Goal: Information Seeking & Learning: Learn about a topic

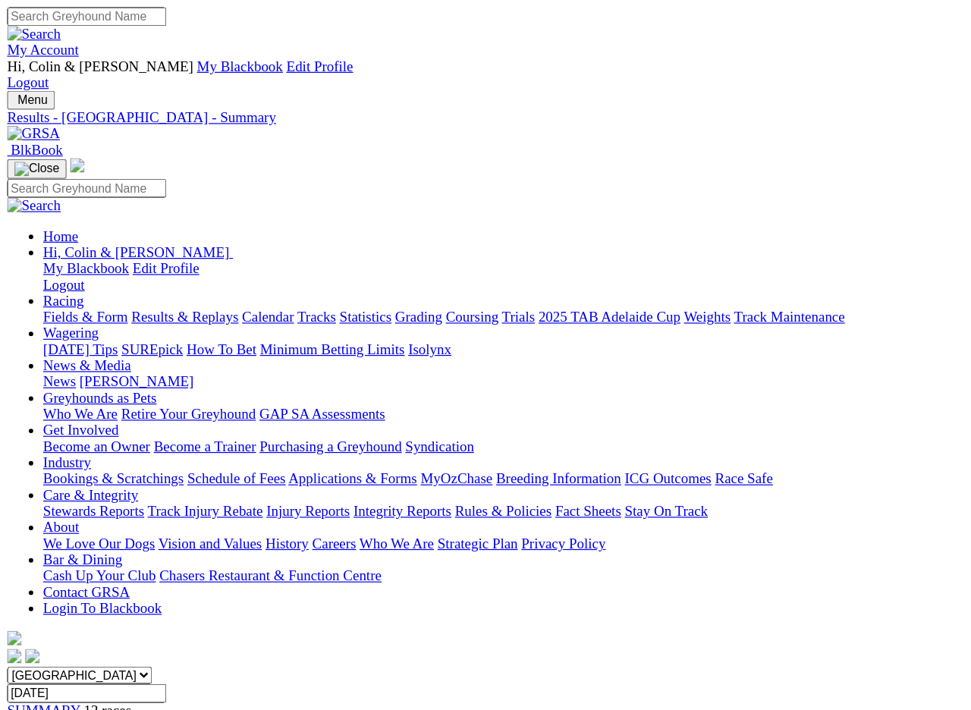
scroll to position [3, 0]
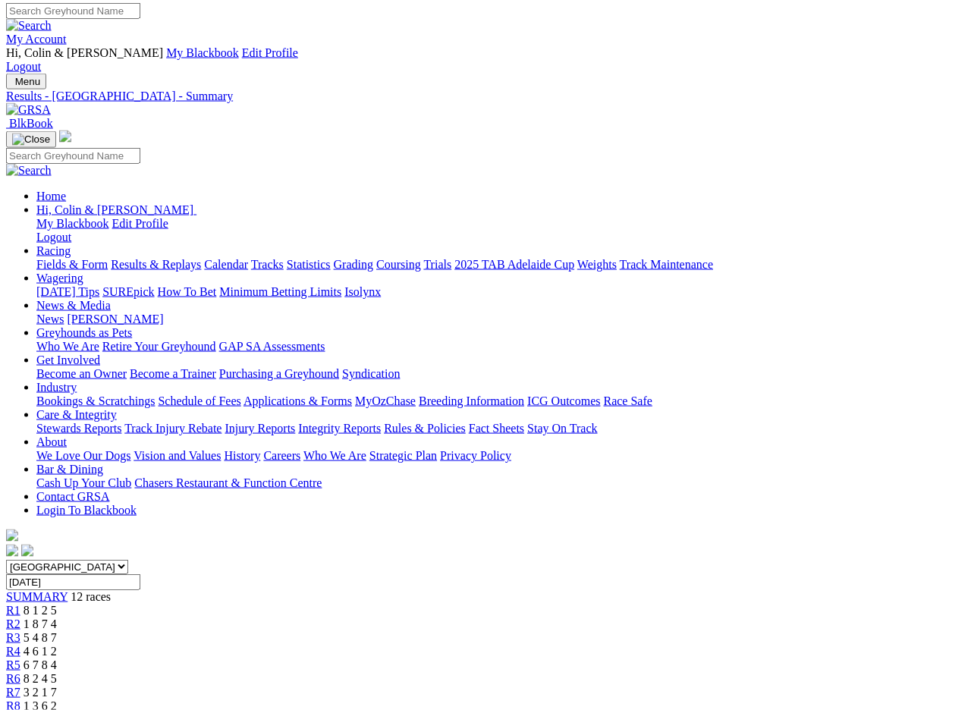
click at [140, 574] on input "Thursday, 16 May 2024" at bounding box center [73, 582] width 134 height 16
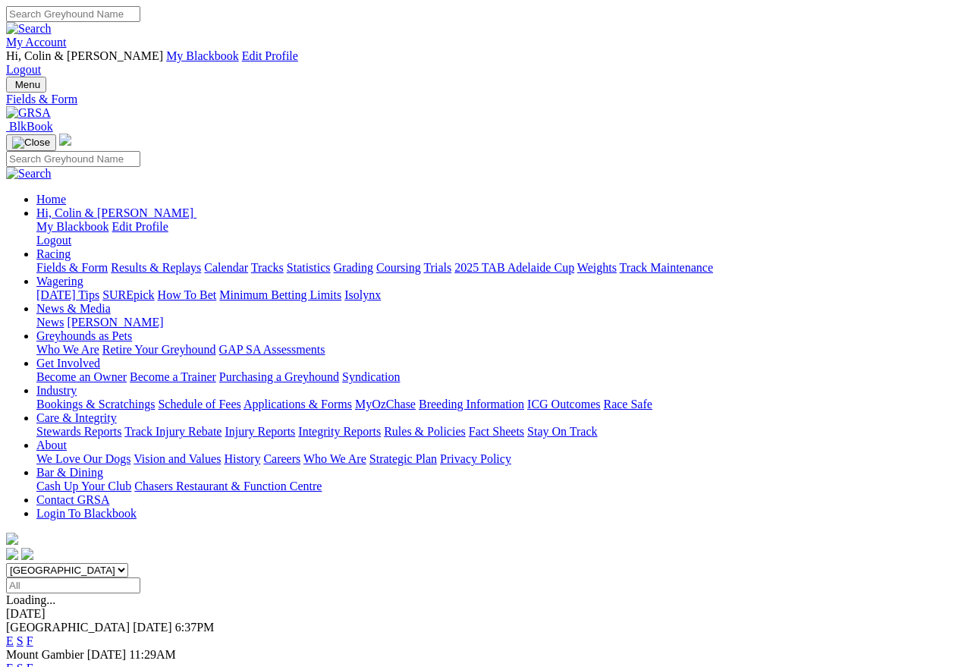
scroll to position [7, 0]
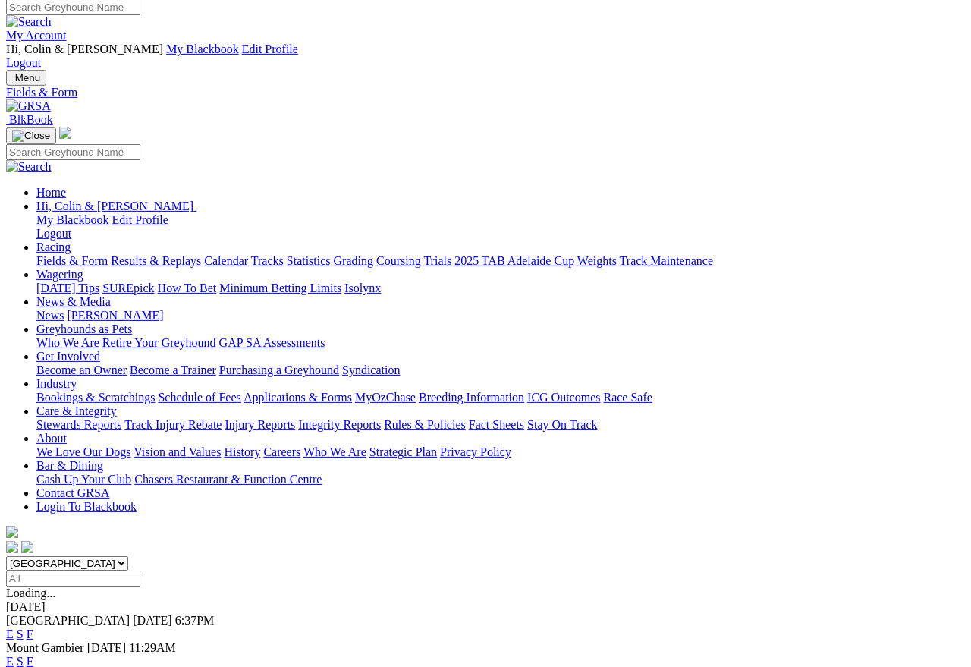
click at [33, 628] on link "F" at bounding box center [30, 634] width 7 height 13
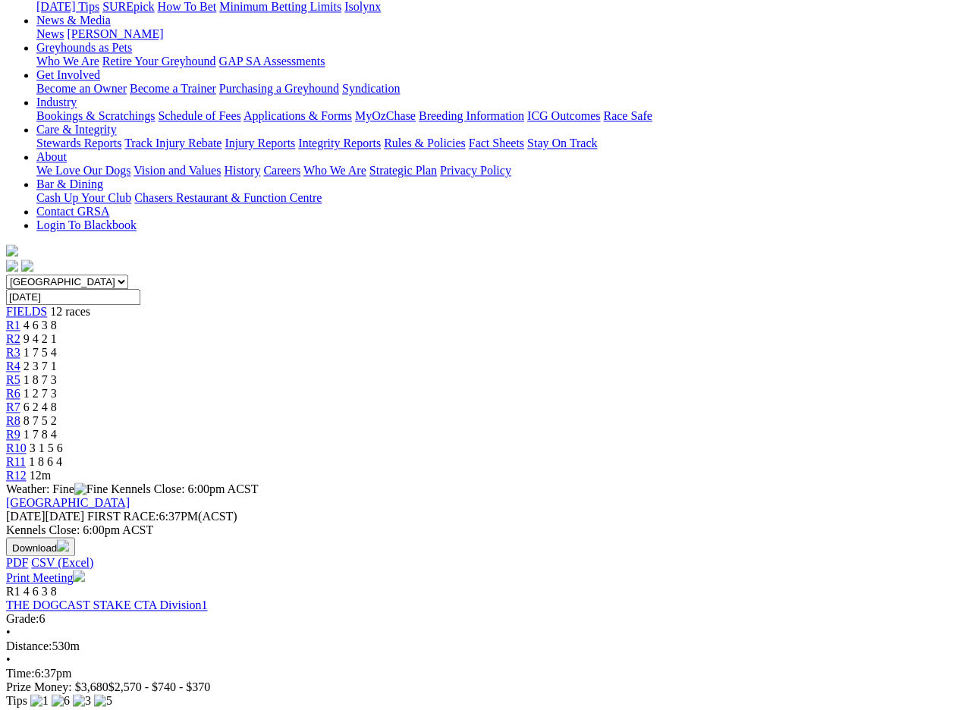
scroll to position [288, 0]
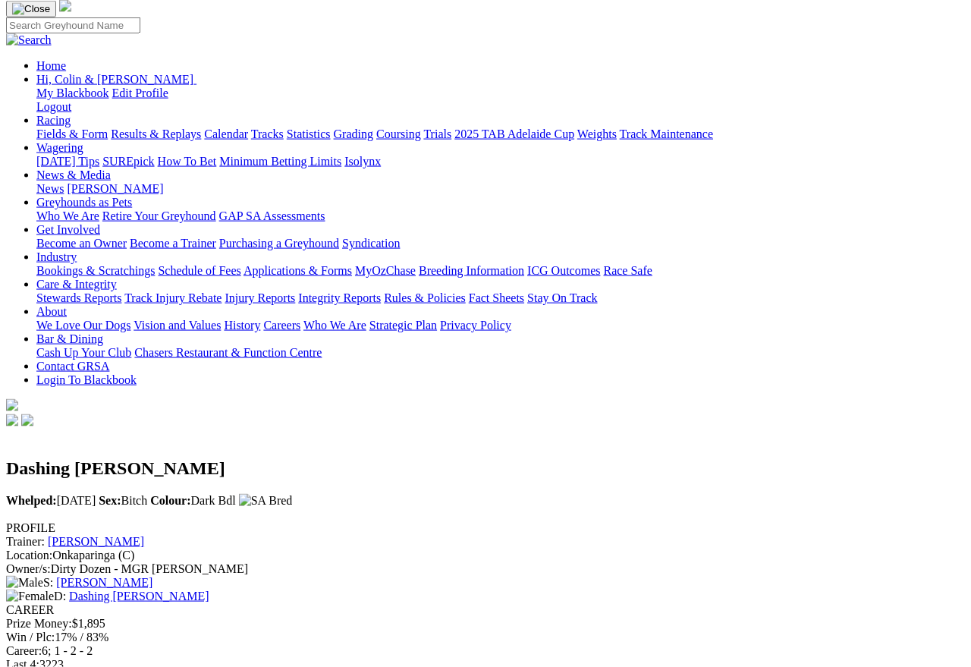
scroll to position [131, 0]
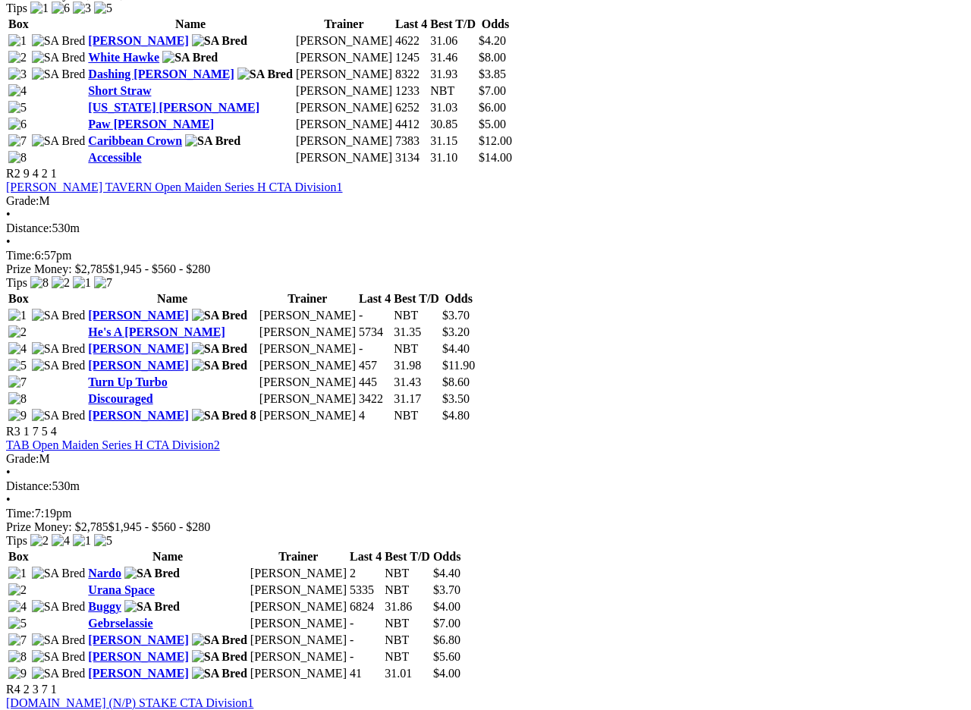
scroll to position [982, 0]
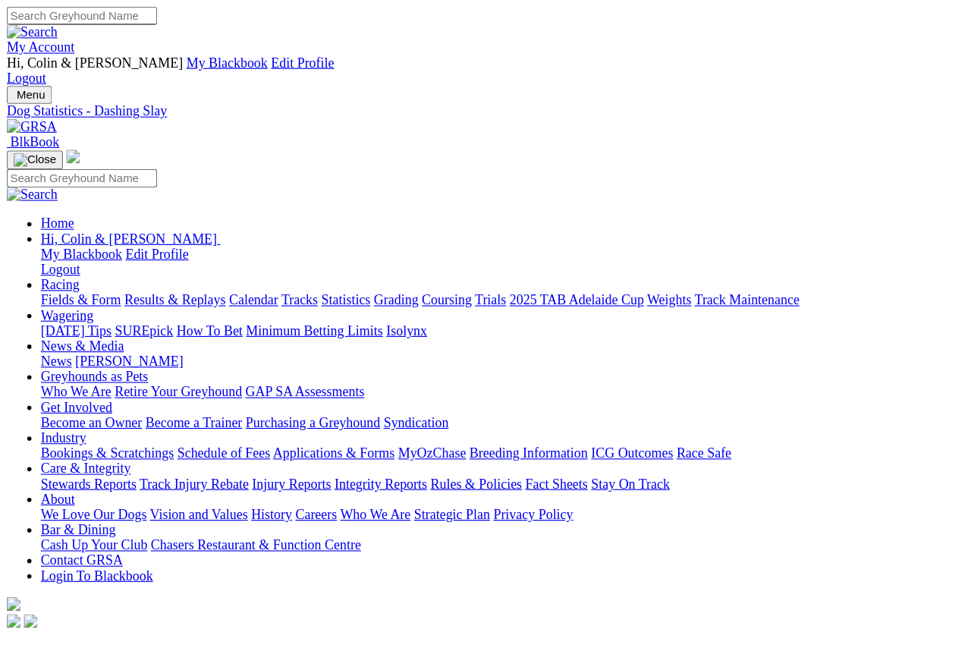
scroll to position [7, 0]
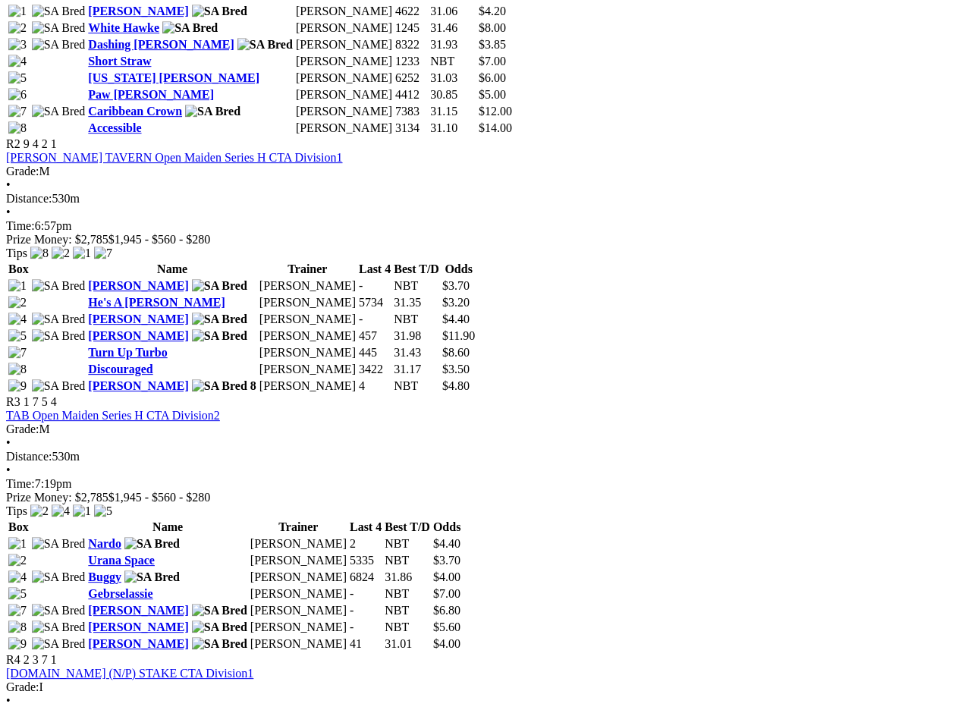
scroll to position [1010, 0]
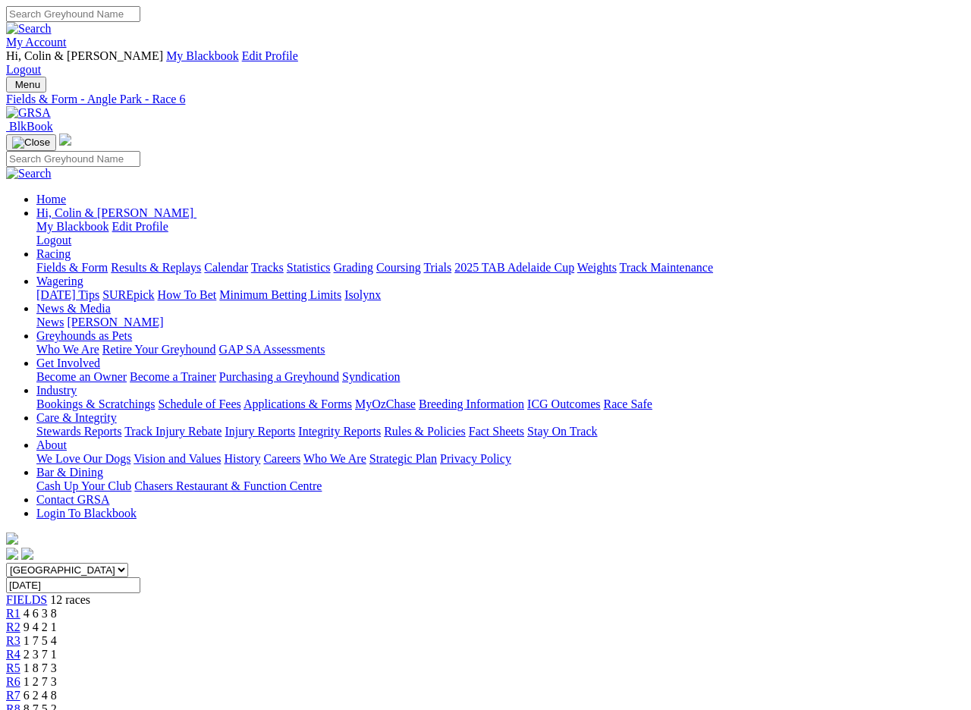
scroll to position [2, 0]
click at [20, 688] on span "R7" at bounding box center [13, 694] width 14 height 13
click at [20, 633] on span "R8" at bounding box center [13, 709] width 14 height 13
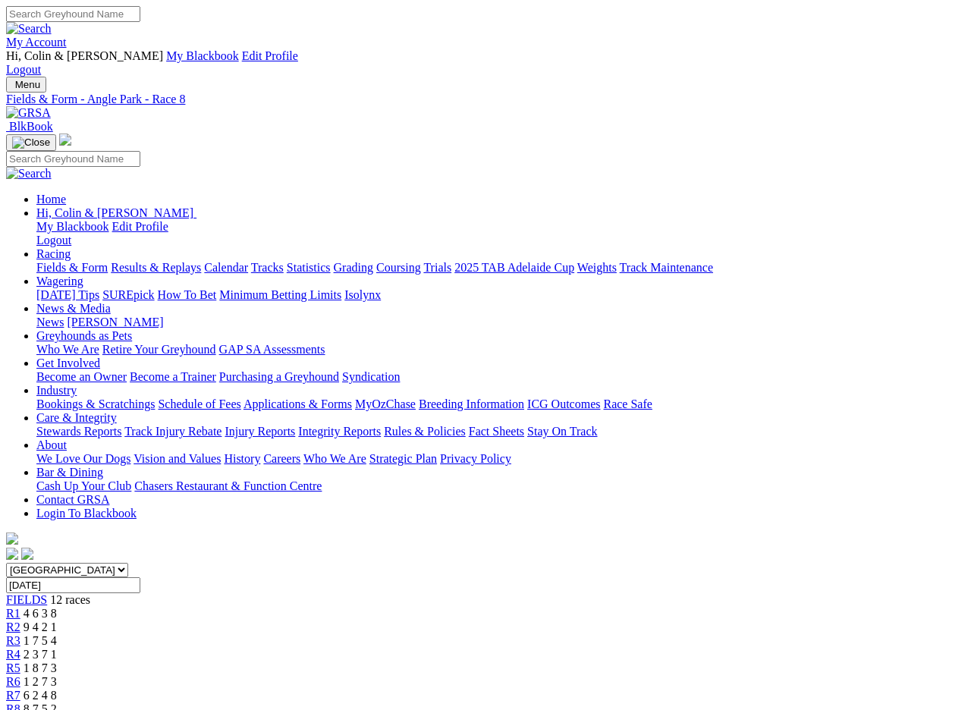
scroll to position [2, 0]
type input "Today, 21 Aug 2025"
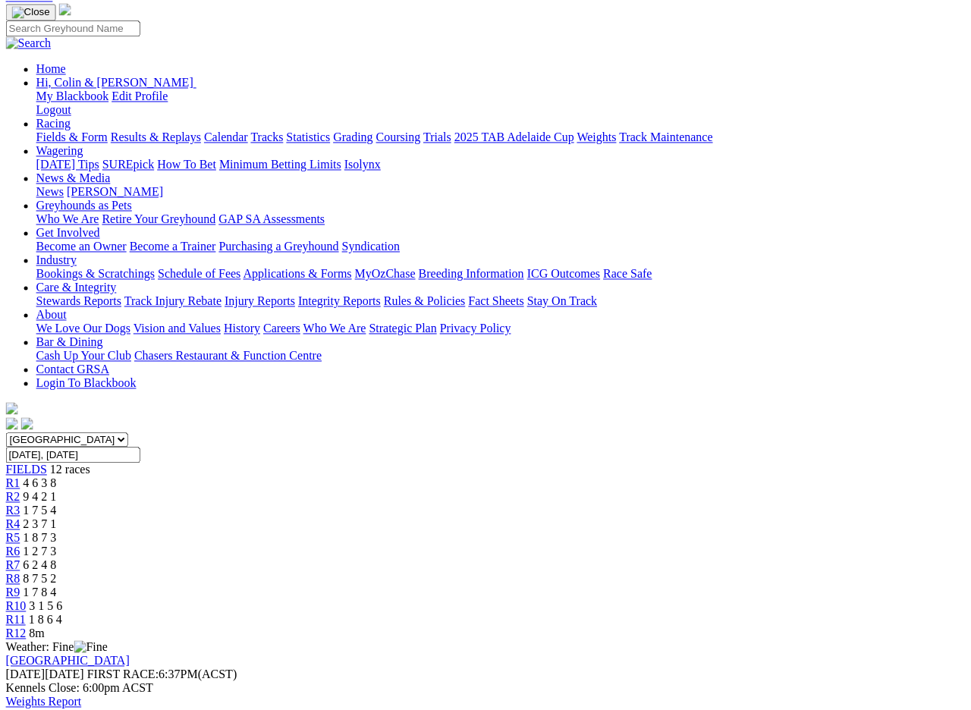
scroll to position [125, 0]
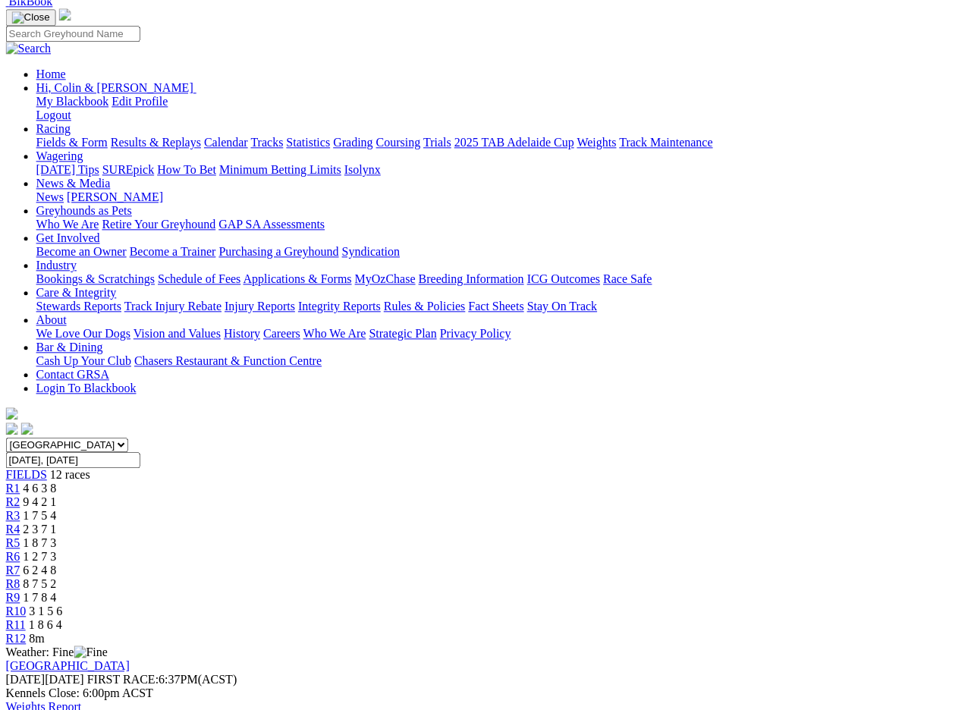
click at [20, 591] on link "R9" at bounding box center [13, 597] width 14 height 13
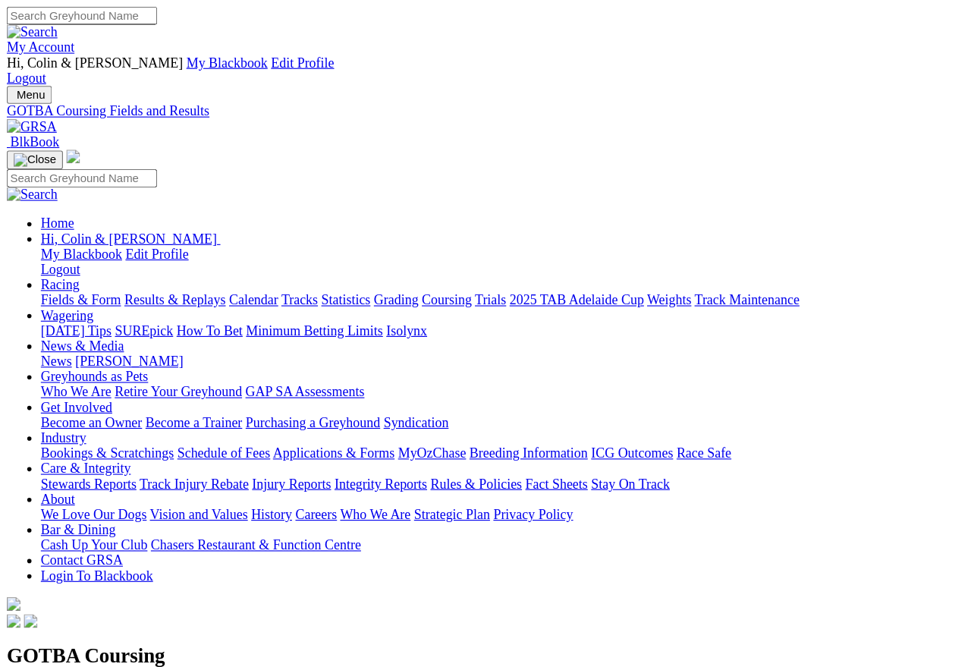
scroll to position [6, 0]
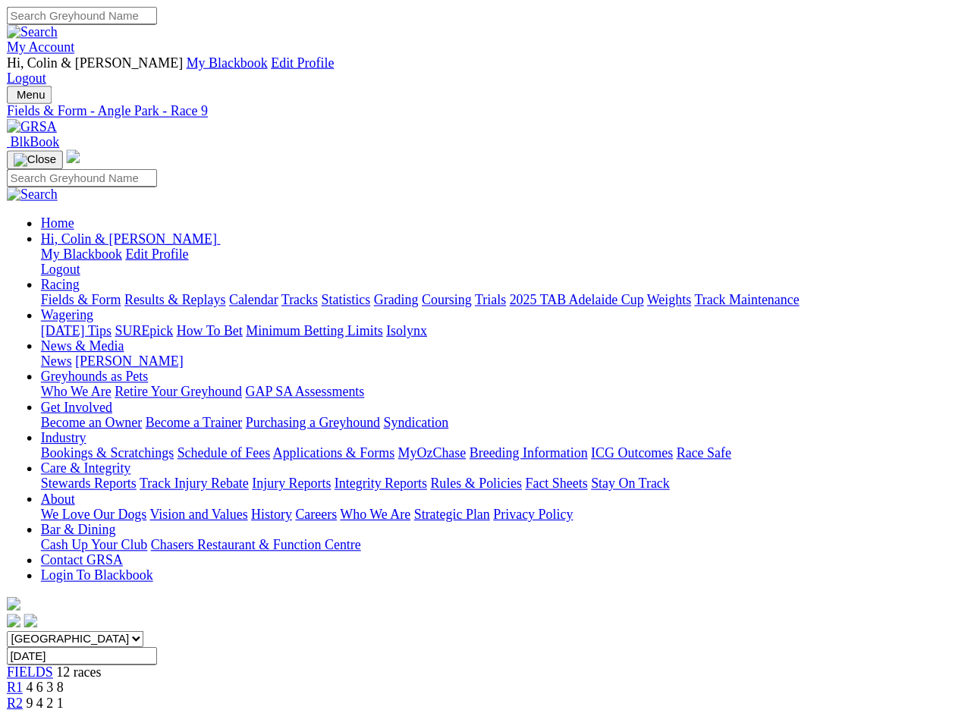
scroll to position [79, 0]
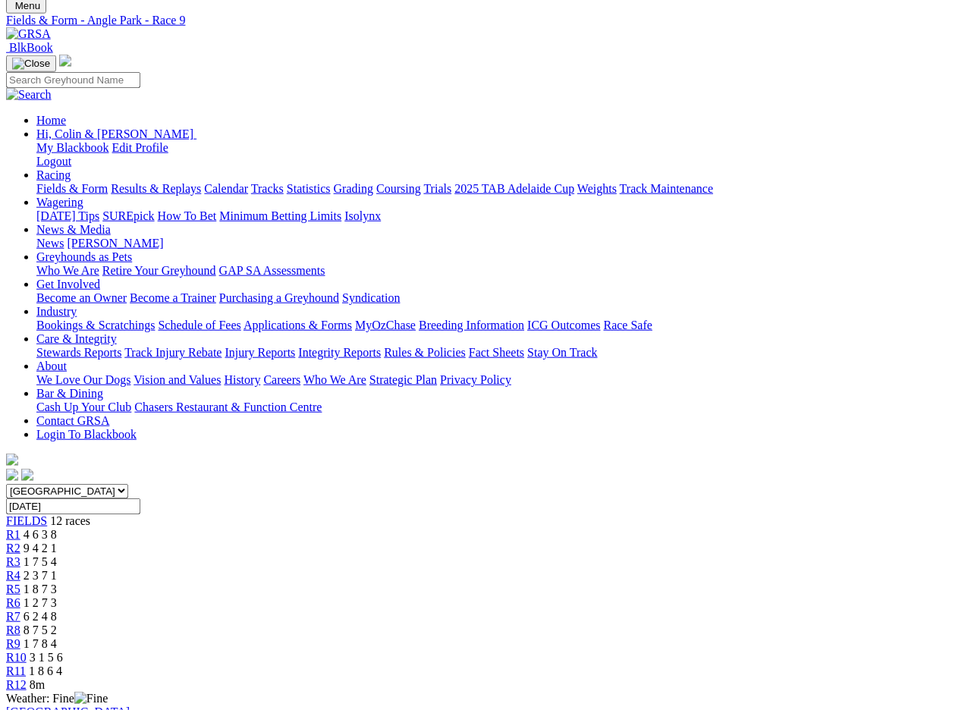
click at [47, 514] on span "FIELDS" at bounding box center [26, 520] width 41 height 13
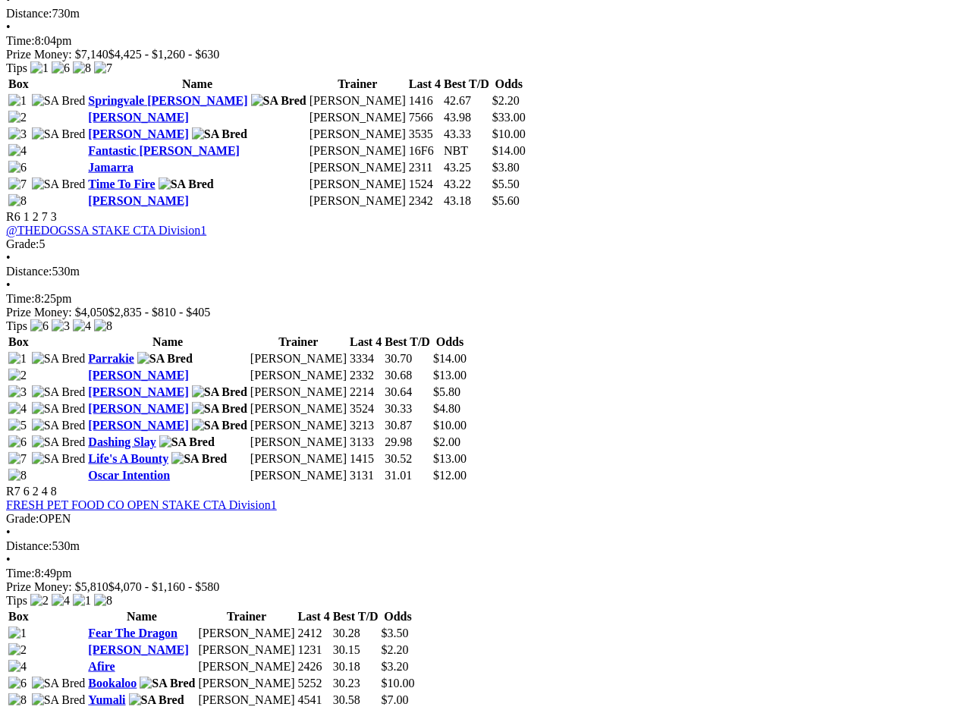
scroll to position [1987, 0]
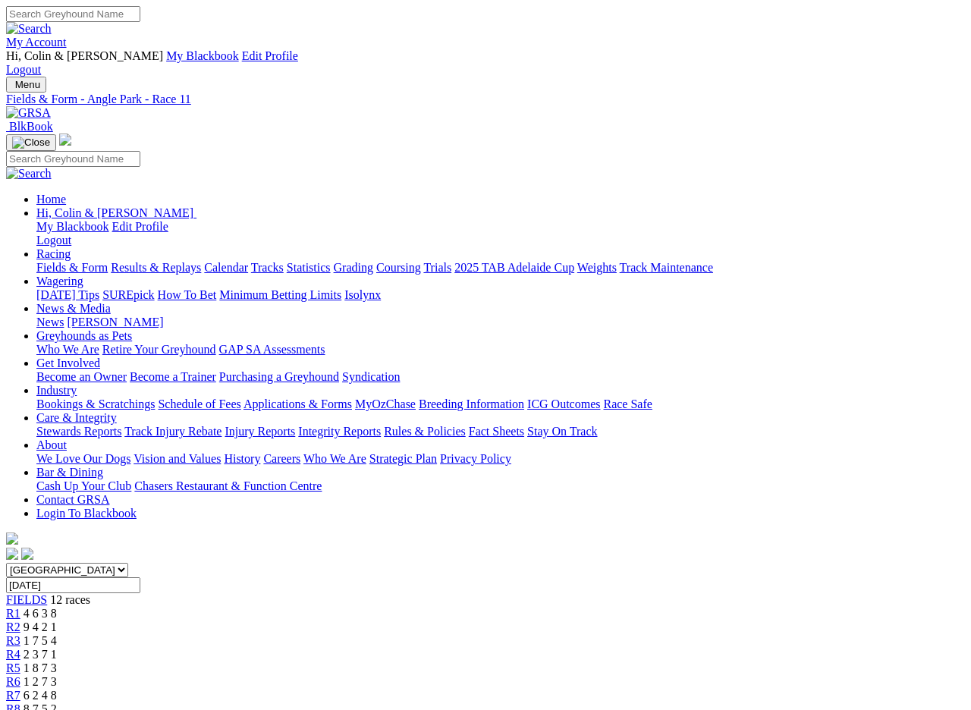
scroll to position [2, 0]
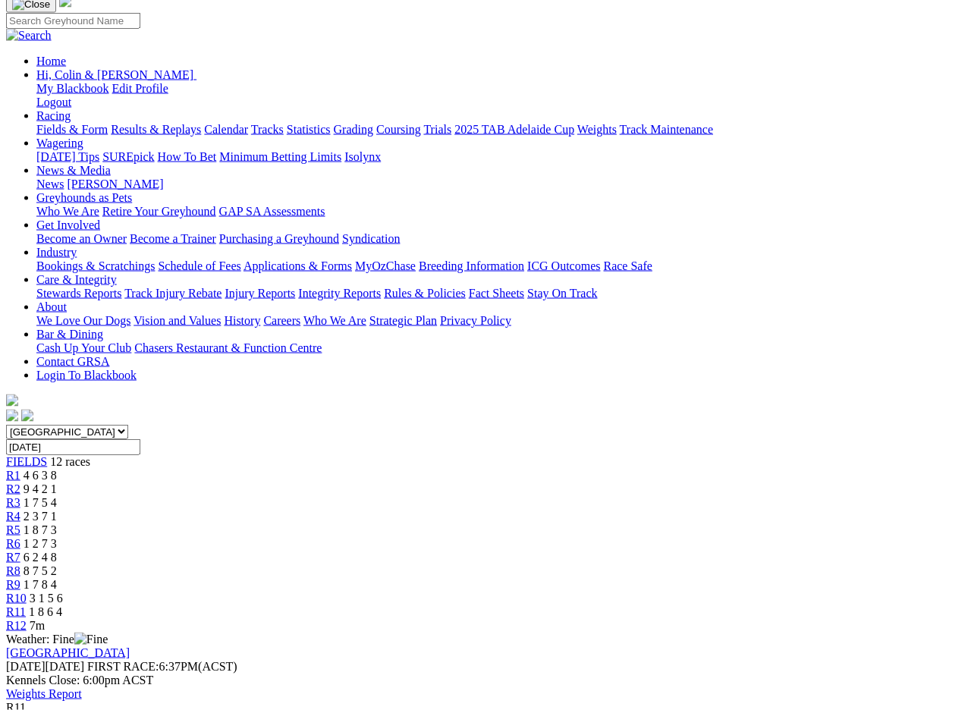
scroll to position [140, 0]
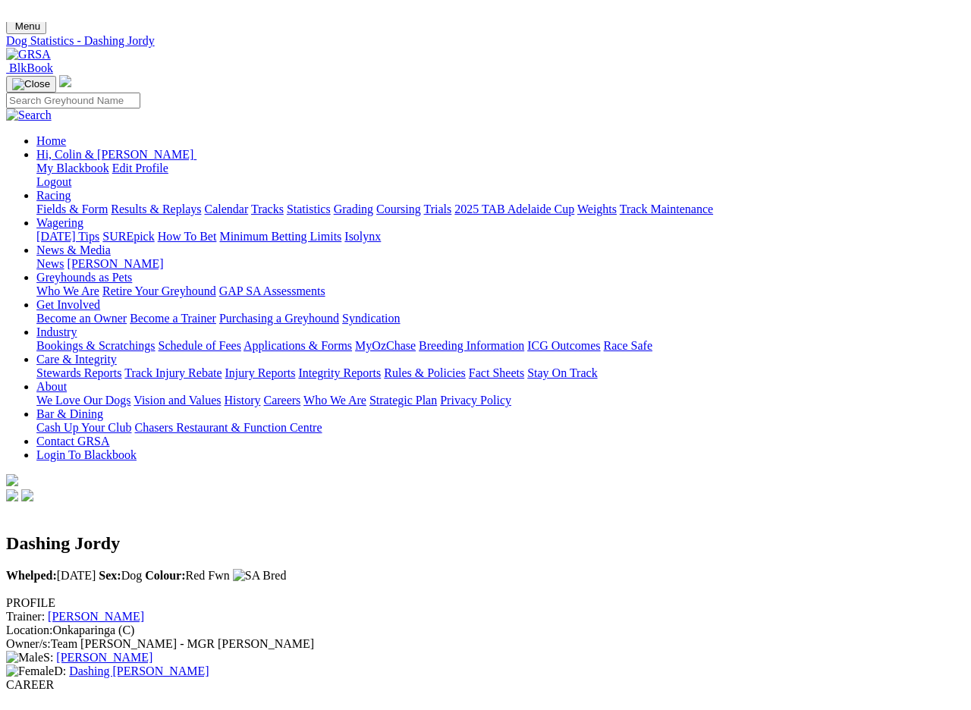
scroll to position [32, 5]
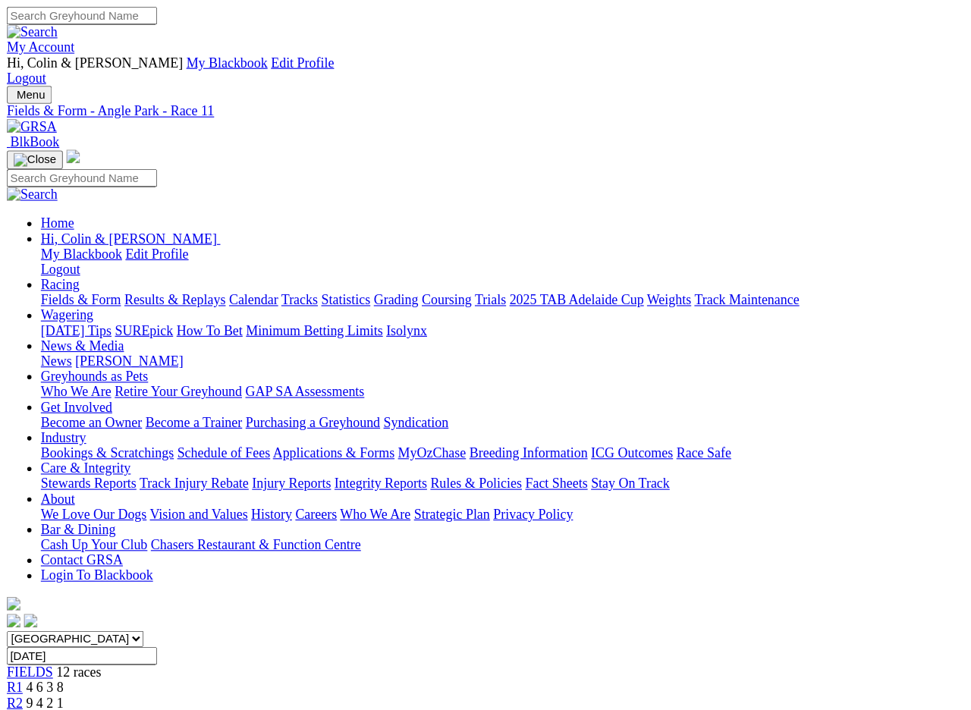
scroll to position [223, 0]
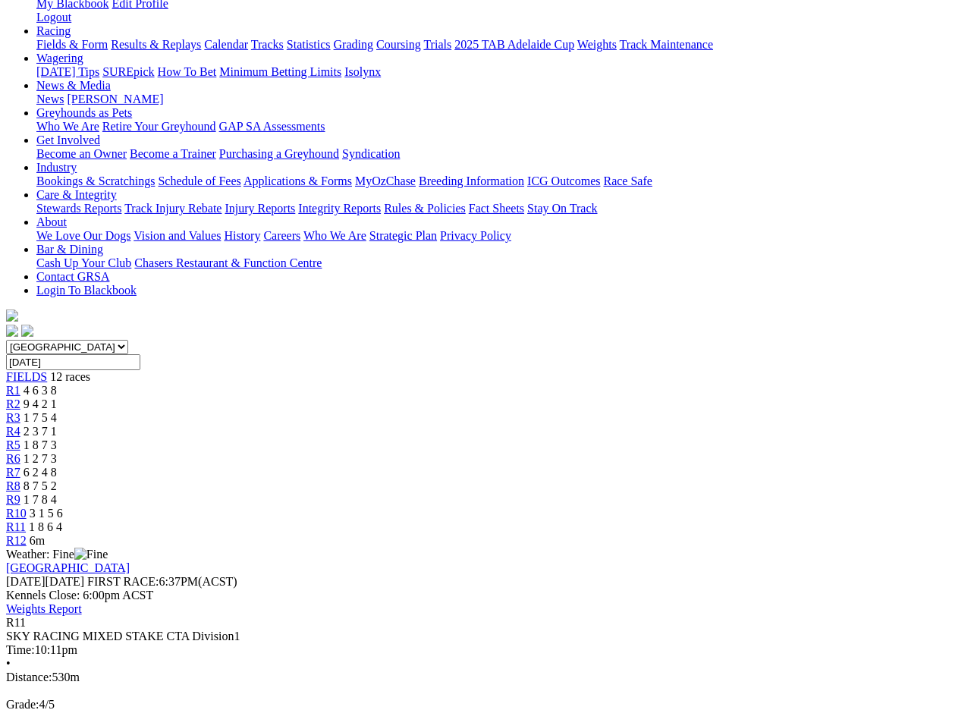
click at [47, 370] on span "FIELDS" at bounding box center [26, 376] width 41 height 13
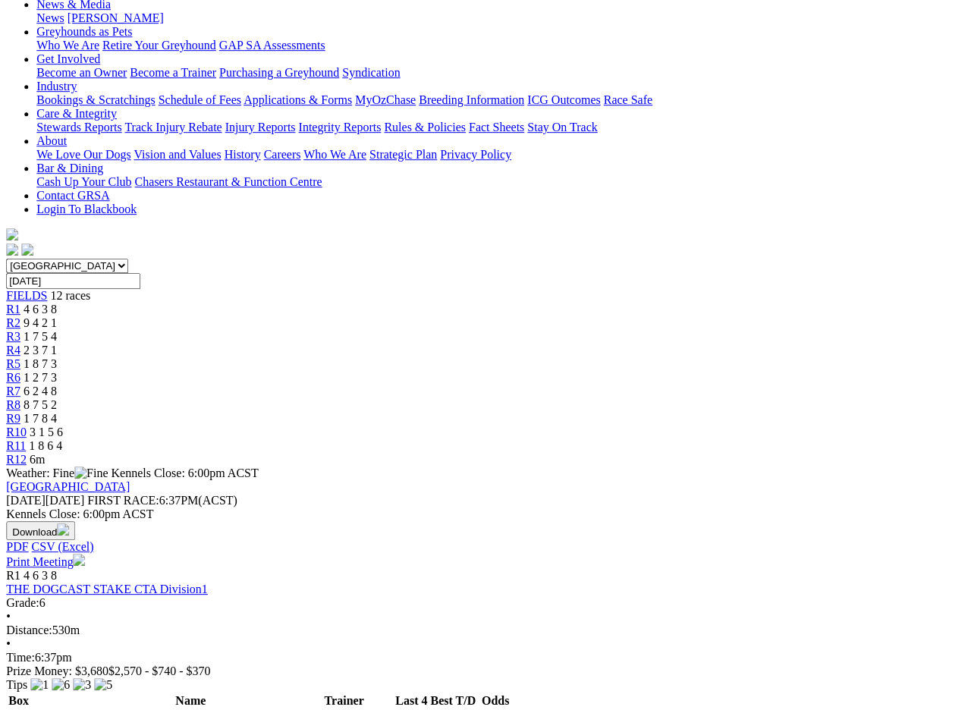
scroll to position [304, 45]
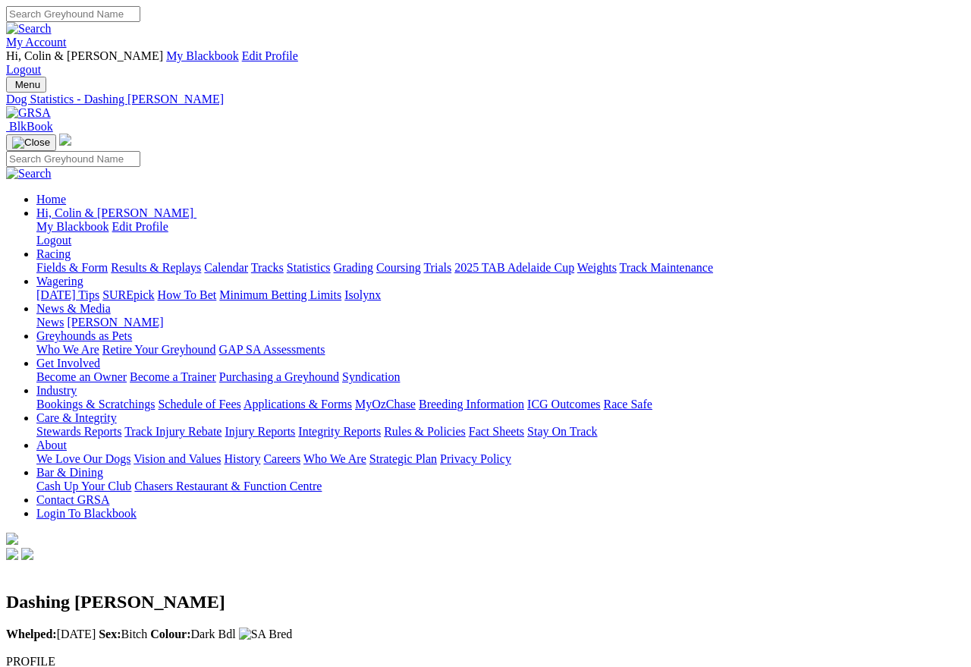
scroll to position [7, 0]
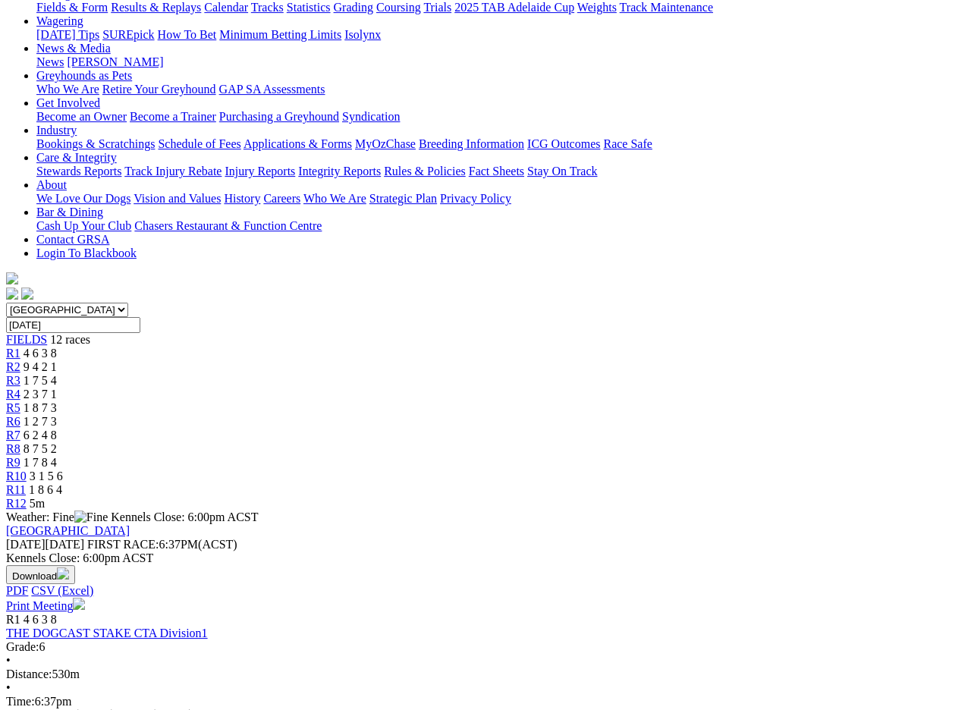
scroll to position [260, 0]
click at [208, 628] on link "THE DOGCAST STAKE CTA Division1" at bounding box center [107, 634] width 202 height 13
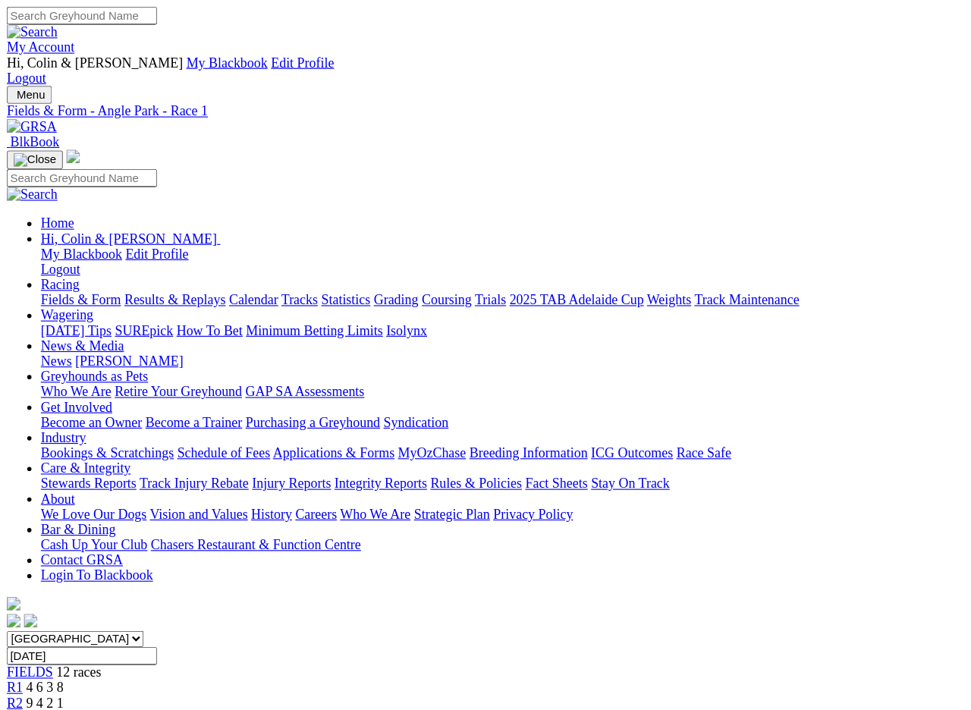
scroll to position [2, 0]
